Goal: Find specific page/section: Find specific page/section

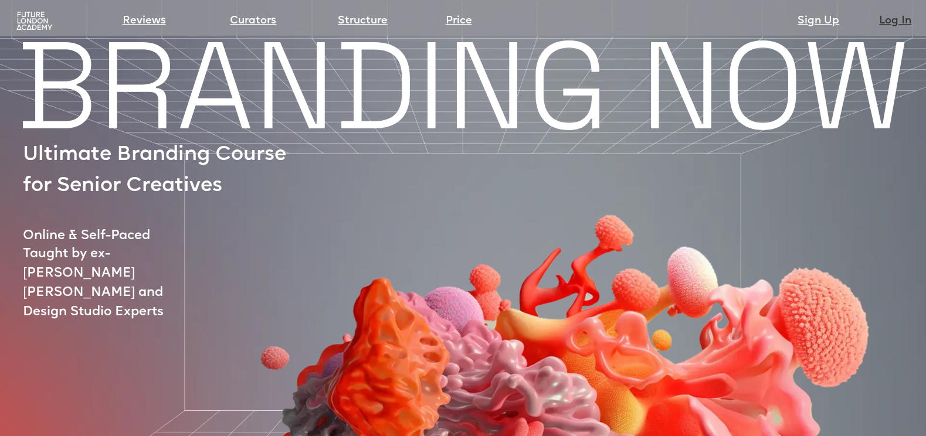
click at [907, 24] on link "Log In" at bounding box center [895, 21] width 32 height 16
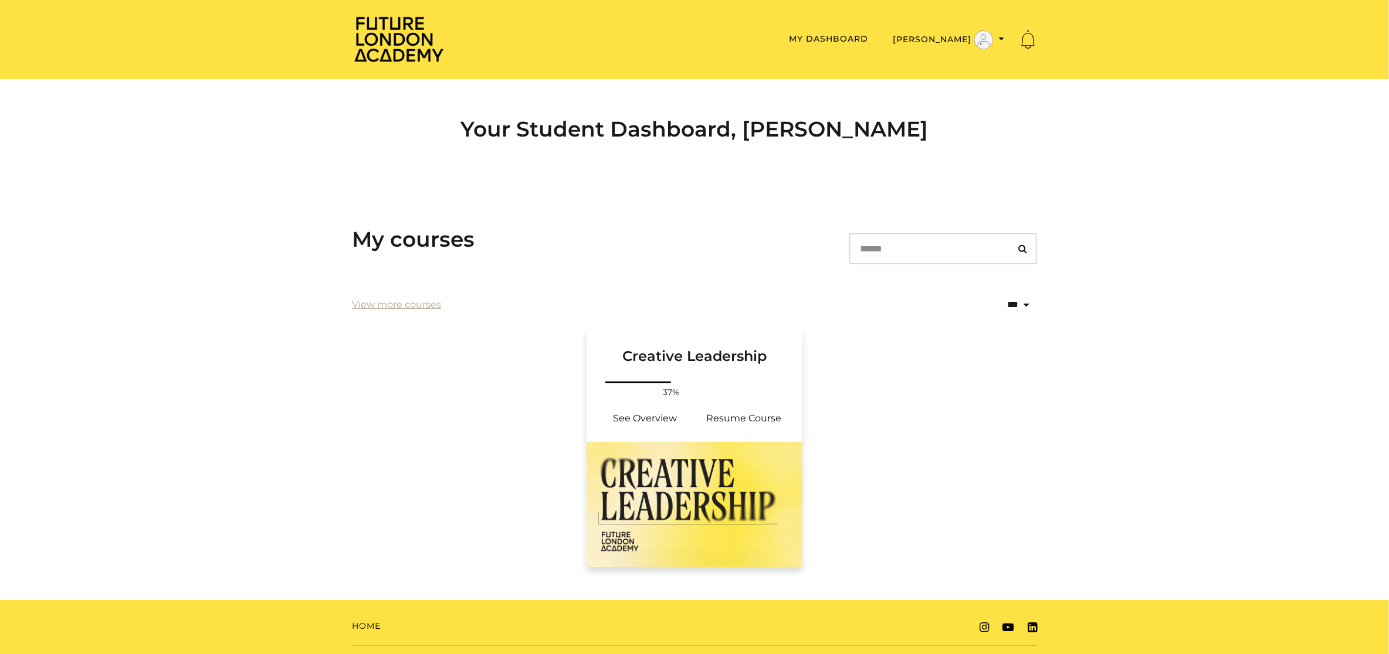
click at [697, 363] on h3 "Creative Leadership" at bounding box center [694, 347] width 188 height 36
